Goal: Task Accomplishment & Management: Manage account settings

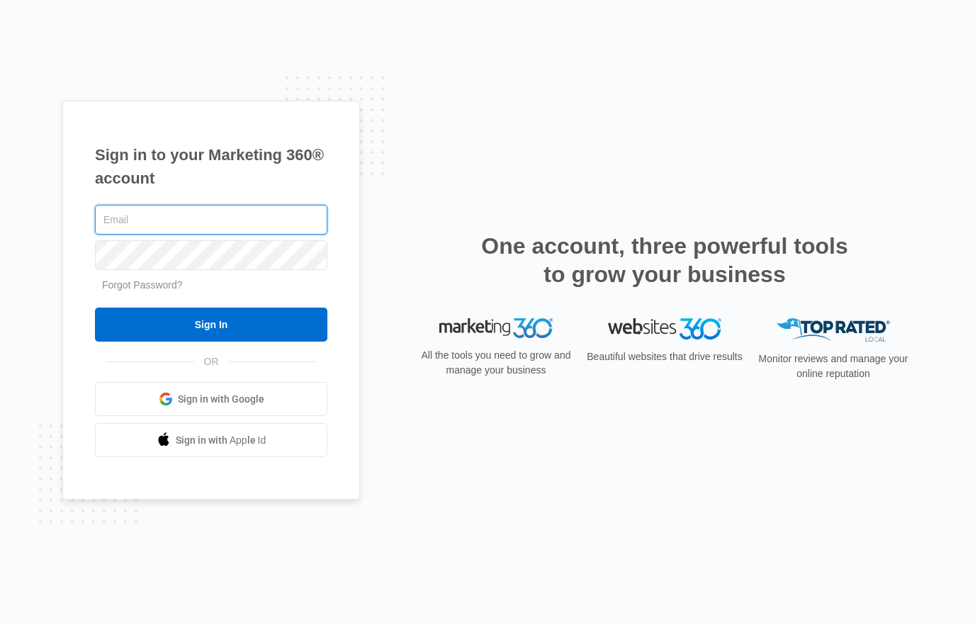
click at [261, 225] on input "text" at bounding box center [211, 220] width 232 height 30
type input "lomosocialmedia@gmail.com"
click at [206, 398] on span "Sign in with Google" at bounding box center [221, 399] width 86 height 15
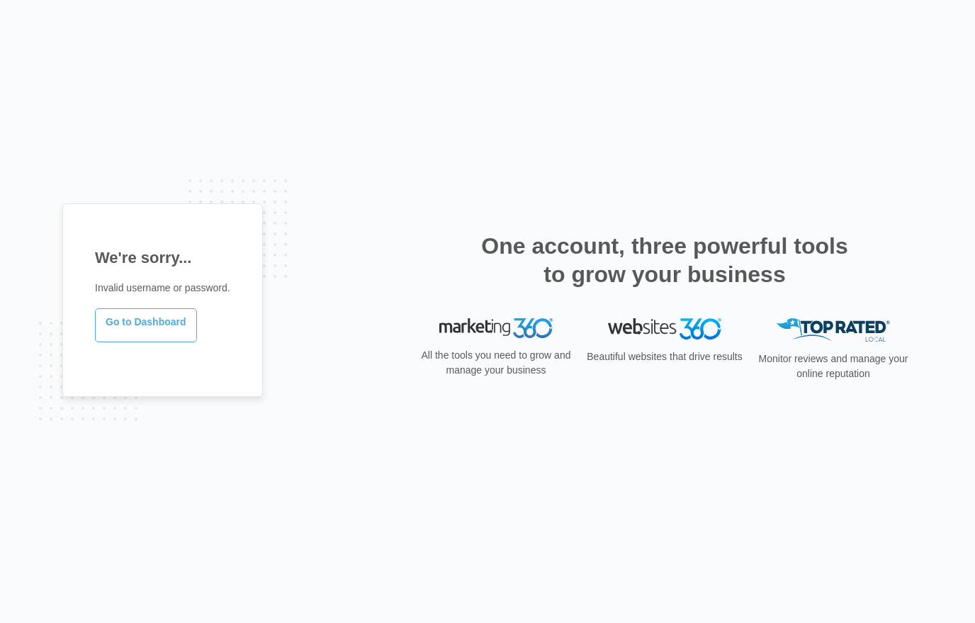
click at [174, 327] on link "Go to Dashboard" at bounding box center [146, 325] width 102 height 34
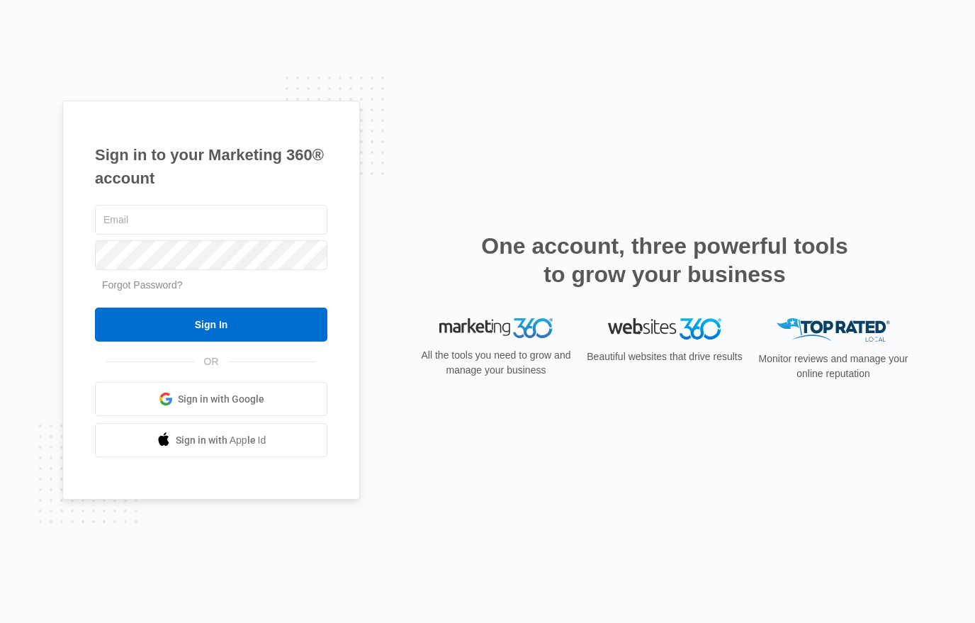
click at [171, 401] on span at bounding box center [166, 399] width 14 height 14
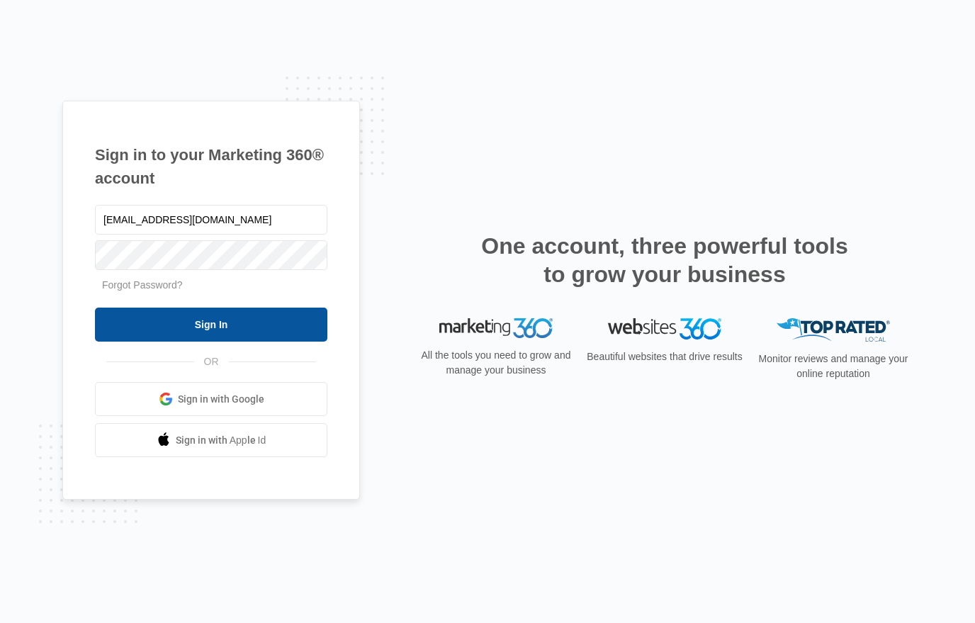
type input "[EMAIL_ADDRESS][DOMAIN_NAME]"
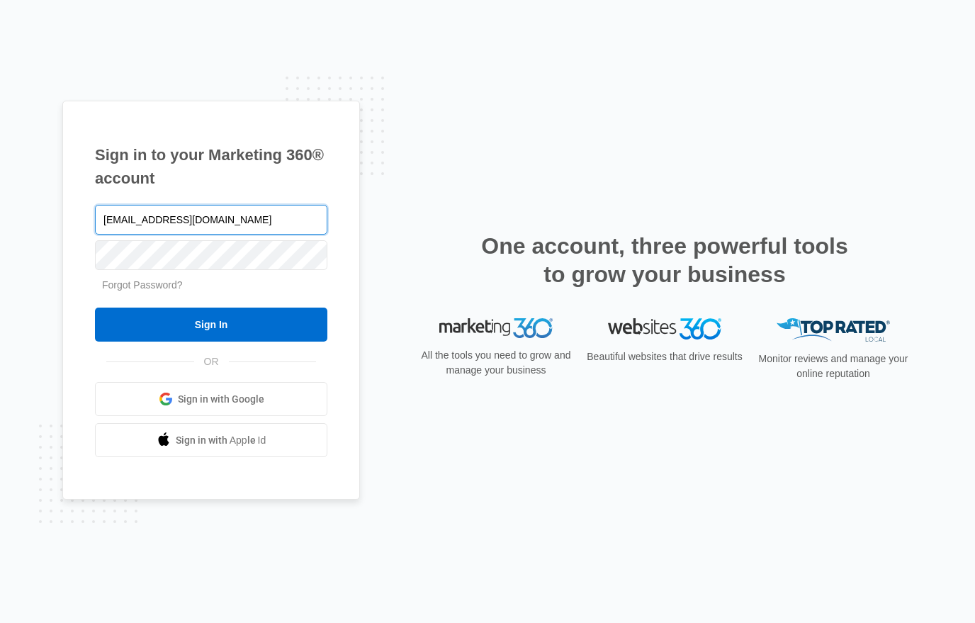
type input "[EMAIL_ADDRESS][DOMAIN_NAME]"
click at [174, 287] on link "Forgot Password?" at bounding box center [142, 284] width 81 height 11
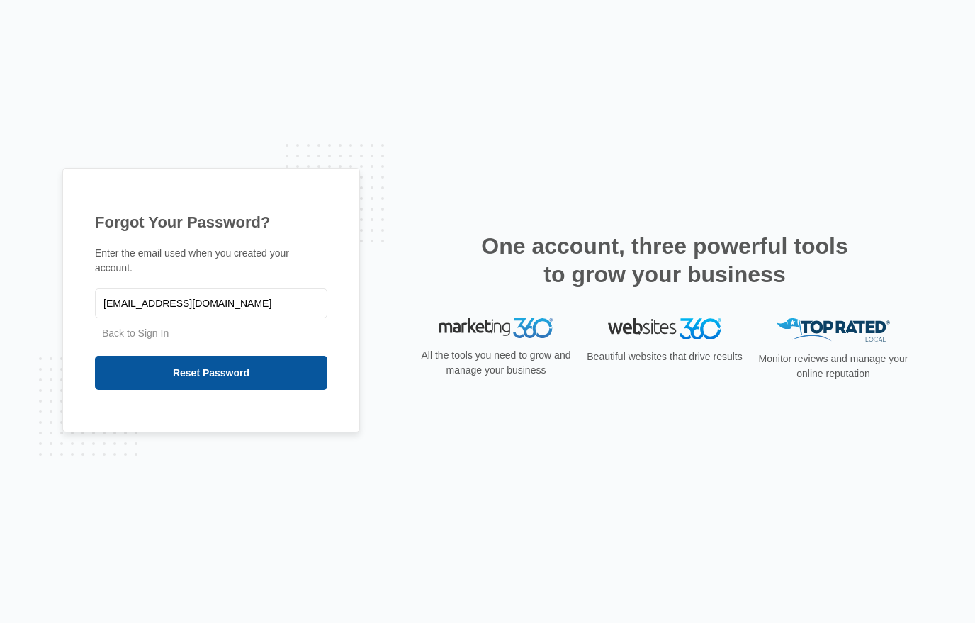
type input "[EMAIL_ADDRESS][DOMAIN_NAME]"
click at [191, 379] on input "Reset Password" at bounding box center [211, 373] width 232 height 34
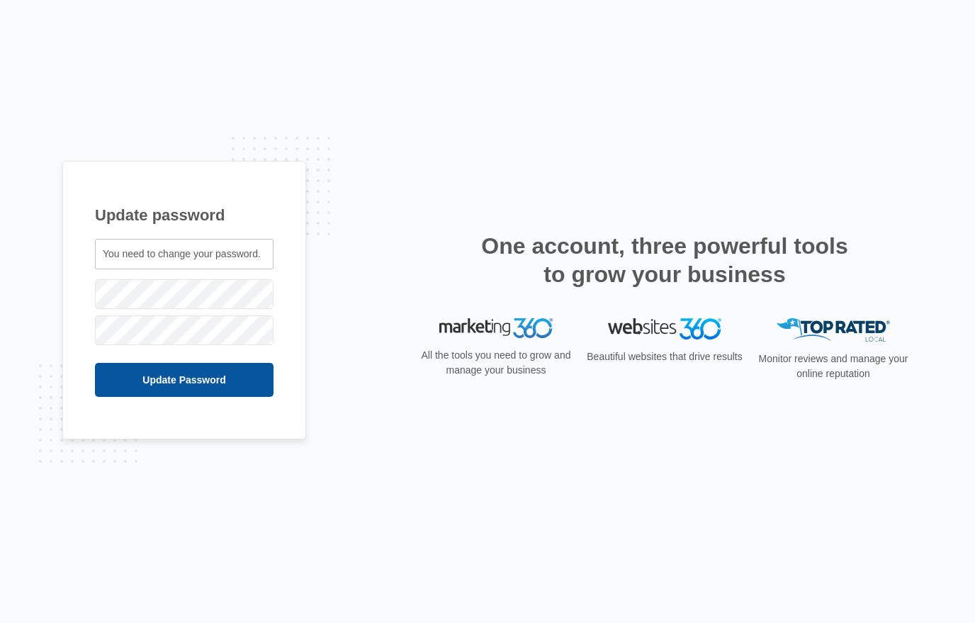
click at [210, 384] on input "Update Password" at bounding box center [184, 380] width 179 height 34
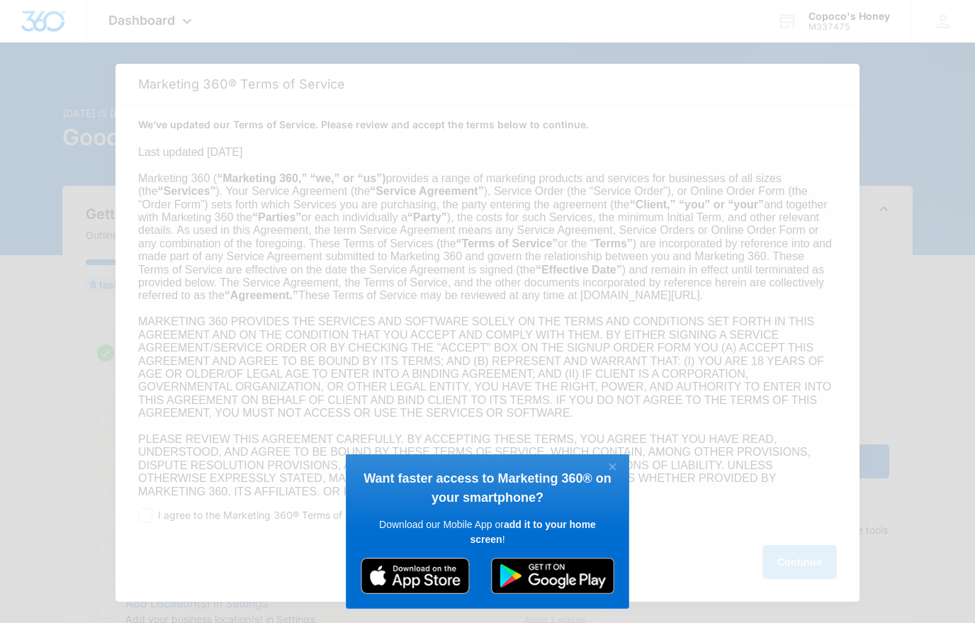
click at [613, 462] on link "×" at bounding box center [612, 468] width 25 height 18
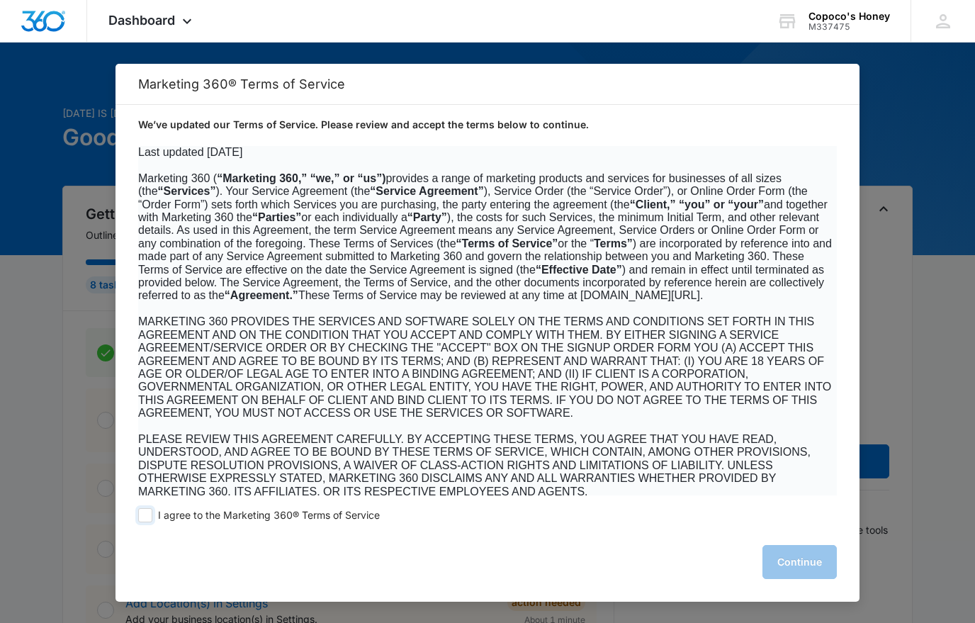
click at [141, 514] on span at bounding box center [145, 515] width 14 height 14
click at [141, 514] on input "I agree to the Marketing 360® Terms of Service" at bounding box center [145, 515] width 14 height 14
checkbox input "true"
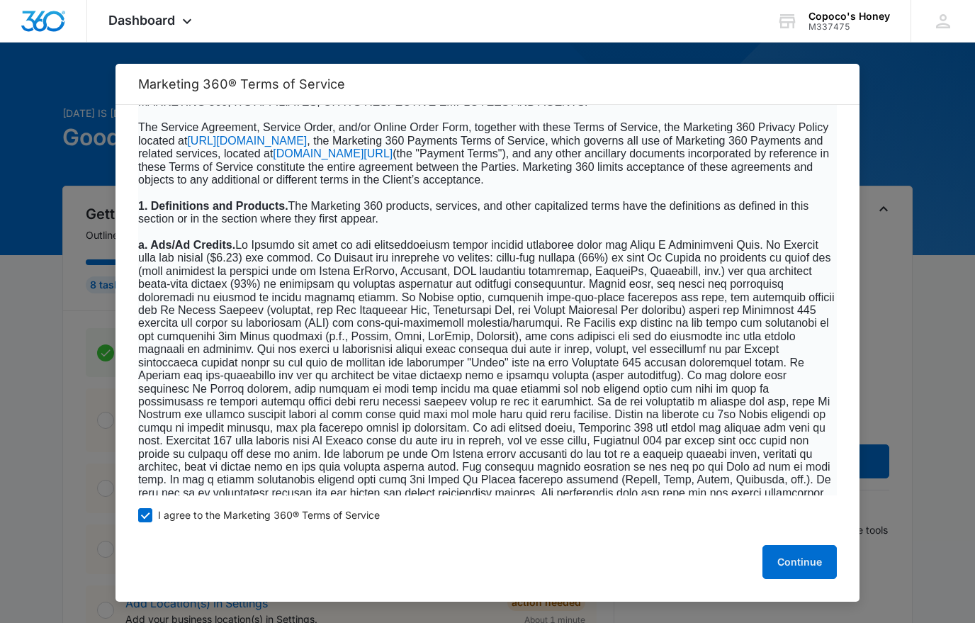
scroll to position [499, 0]
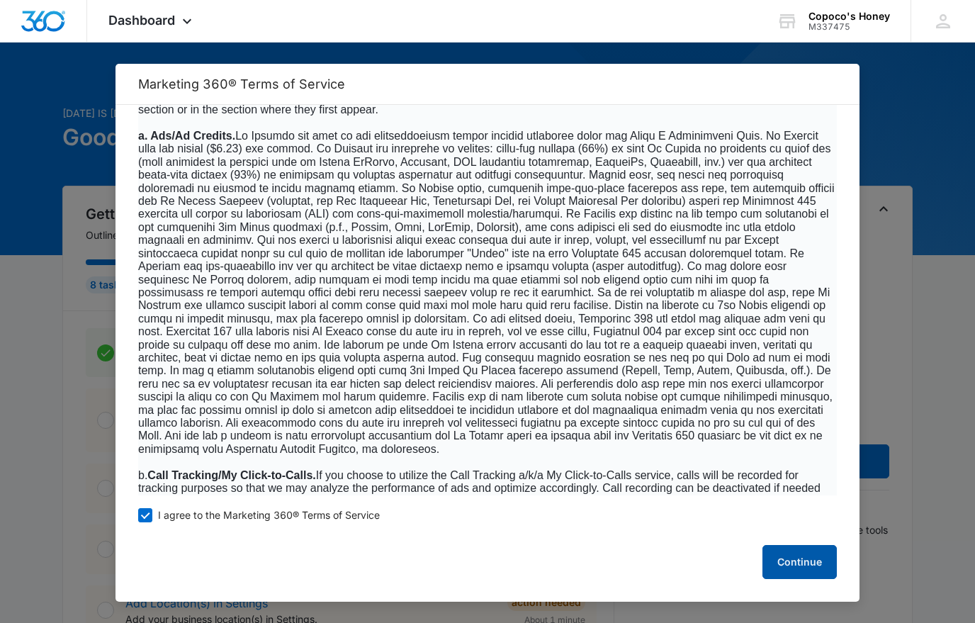
click at [792, 567] on button "Continue" at bounding box center [800, 562] width 74 height 34
